Goal: Navigation & Orientation: Find specific page/section

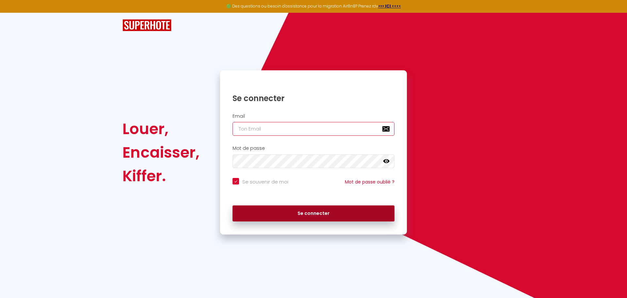
type input "[EMAIL_ADDRESS][PERSON_NAME][DOMAIN_NAME]"
click at [284, 211] on button "Se connecter" at bounding box center [314, 213] width 162 height 16
checkbox input "true"
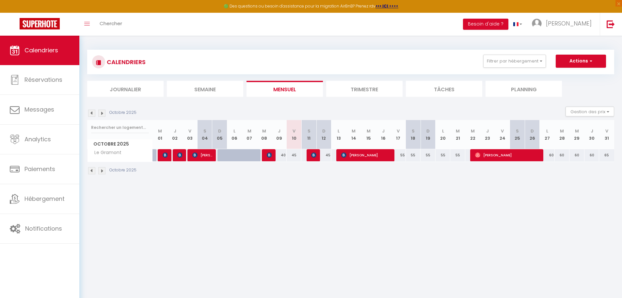
click at [134, 88] on li "Journalier" at bounding box center [125, 89] width 76 height 16
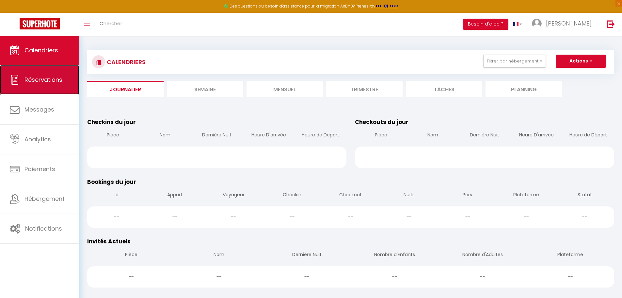
click at [54, 73] on link "Réservations" at bounding box center [39, 79] width 79 height 29
select select "not_cancelled"
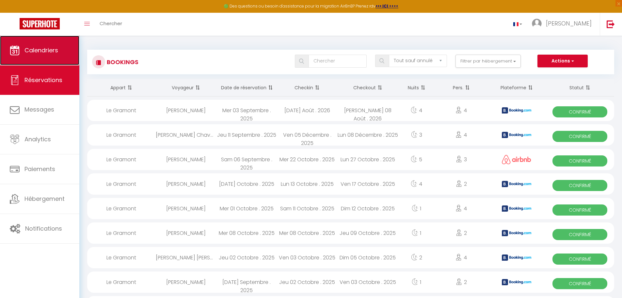
click at [53, 53] on span "Calendriers" at bounding box center [41, 50] width 34 height 8
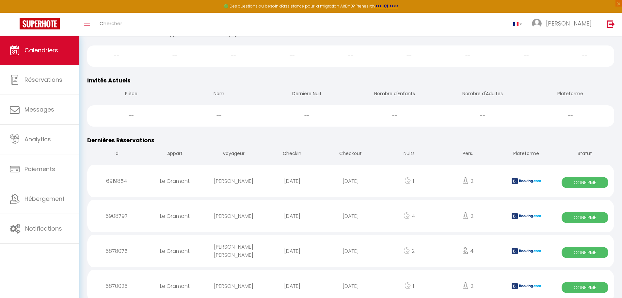
scroll to position [163, 0]
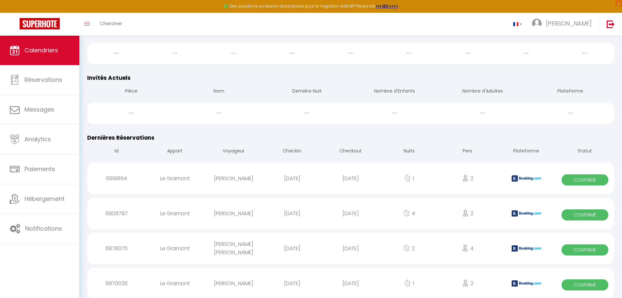
click at [289, 152] on th "Checkin" at bounding box center [292, 151] width 58 height 19
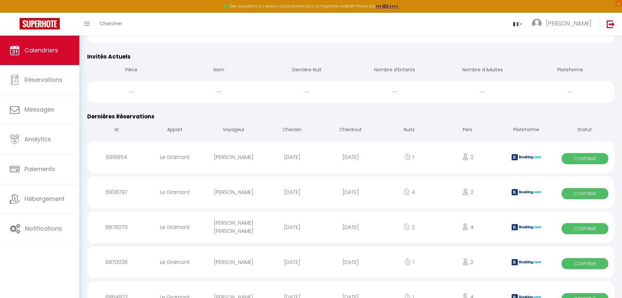
scroll to position [196, 0]
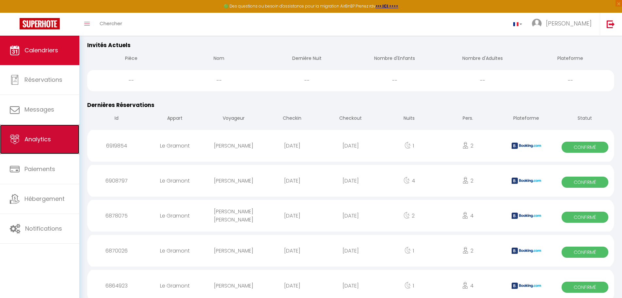
click at [41, 142] on span "Analytics" at bounding box center [37, 139] width 26 height 8
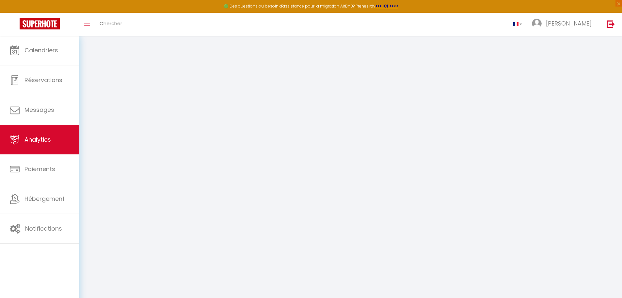
select select "2025"
select select "10"
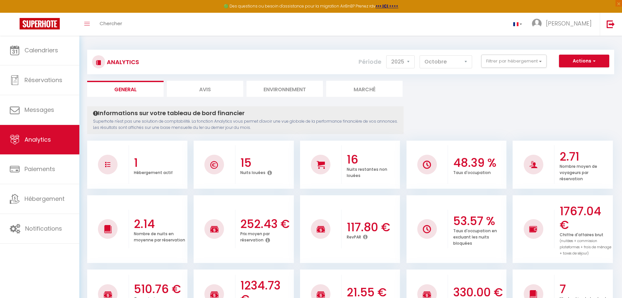
click at [200, 89] on li "Avis" at bounding box center [205, 89] width 76 height 16
select select "2025"
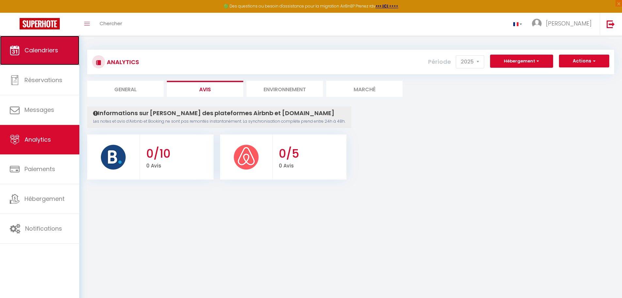
click at [39, 57] on link "Calendriers" at bounding box center [39, 50] width 79 height 29
